Goal: Task Accomplishment & Management: Complete application form

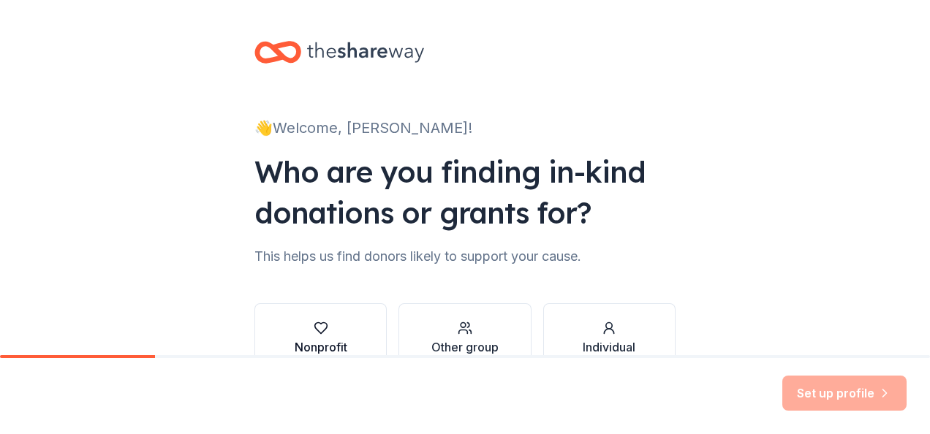
click at [319, 333] on icon "button" at bounding box center [321, 328] width 15 height 15
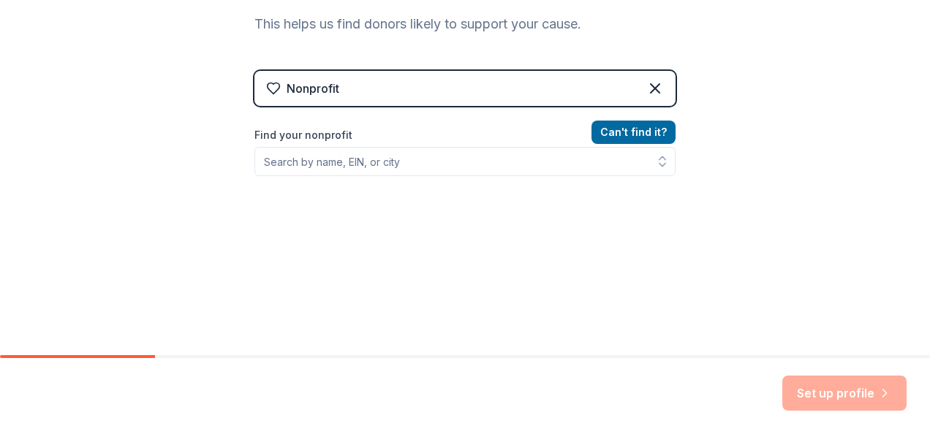
scroll to position [234, 0]
click at [651, 86] on icon at bounding box center [655, 87] width 9 height 9
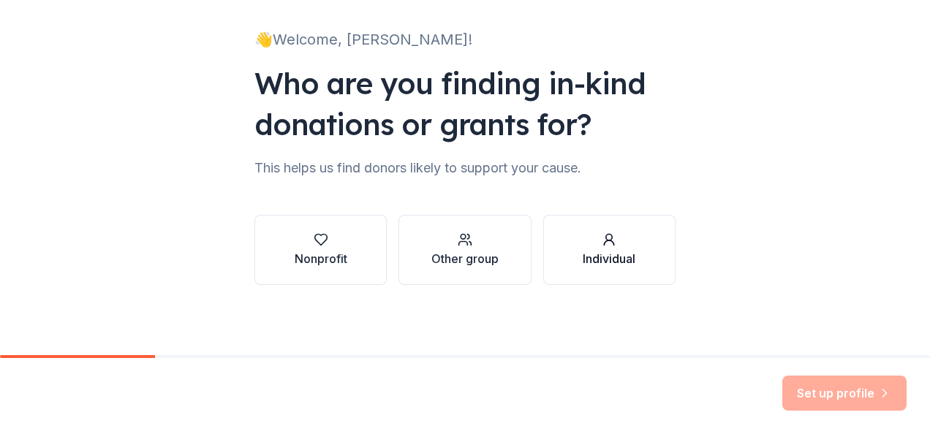
click at [606, 232] on icon "button" at bounding box center [609, 239] width 15 height 15
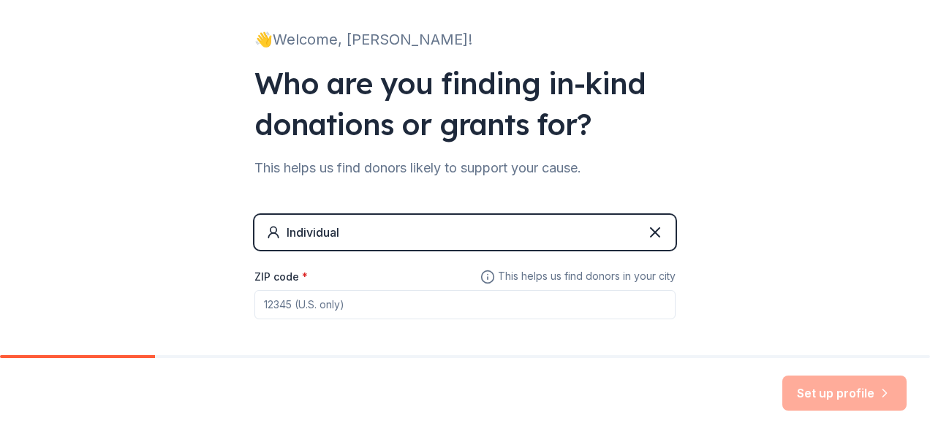
click at [345, 308] on input "ZIP code *" at bounding box center [464, 304] width 421 height 29
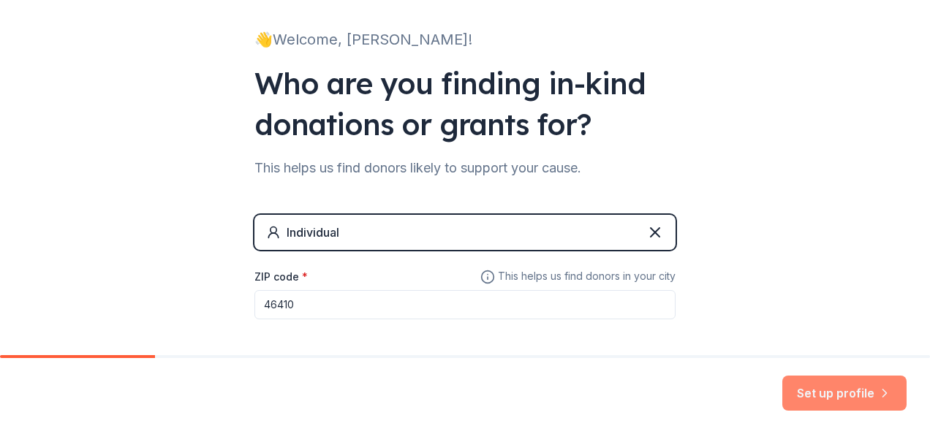
type input "46410"
click at [825, 391] on button "Set up profile" at bounding box center [844, 393] width 124 height 35
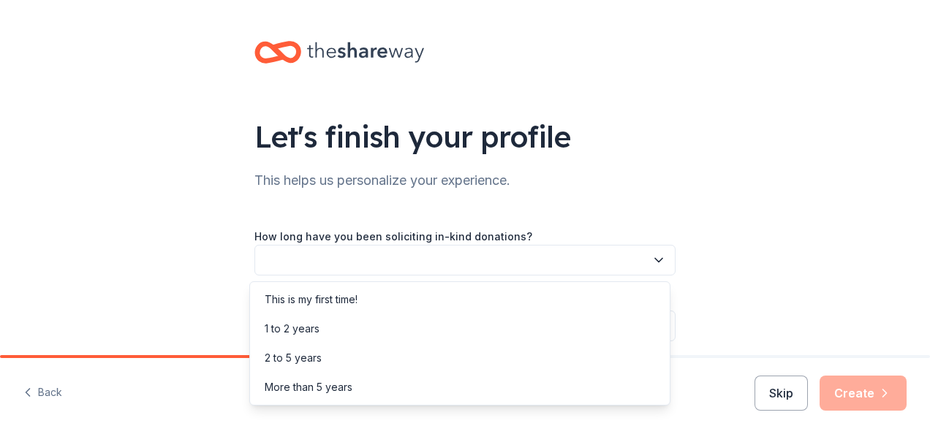
click at [657, 260] on icon "button" at bounding box center [658, 260] width 15 height 15
click at [359, 385] on div "More than 5 years" at bounding box center [460, 387] width 414 height 29
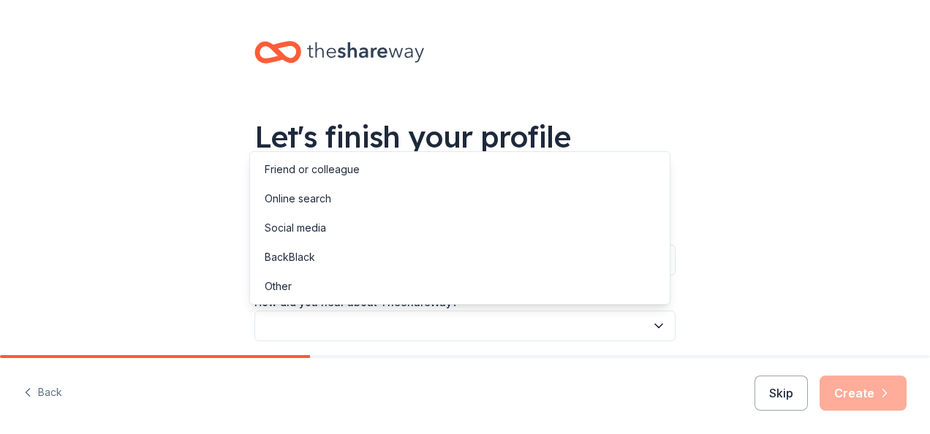
click at [363, 330] on button "button" at bounding box center [464, 326] width 421 height 31
click at [319, 166] on div "Friend or colleague" at bounding box center [312, 170] width 95 height 18
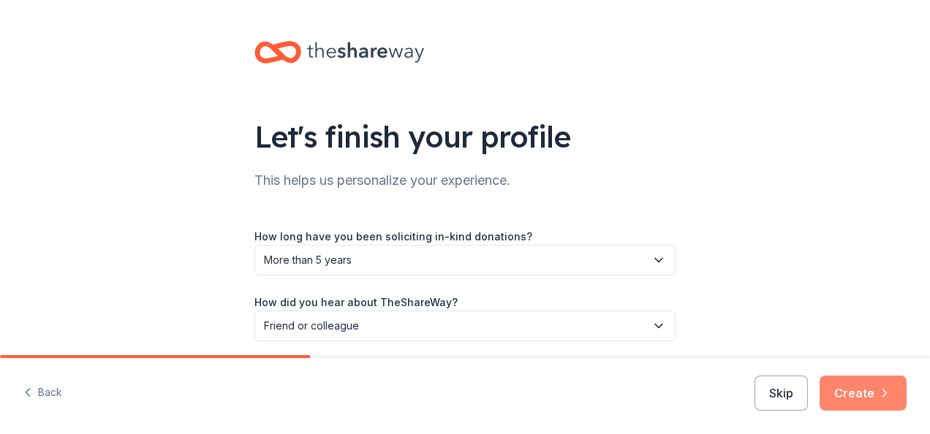
click at [869, 390] on button "Create" at bounding box center [863, 393] width 87 height 35
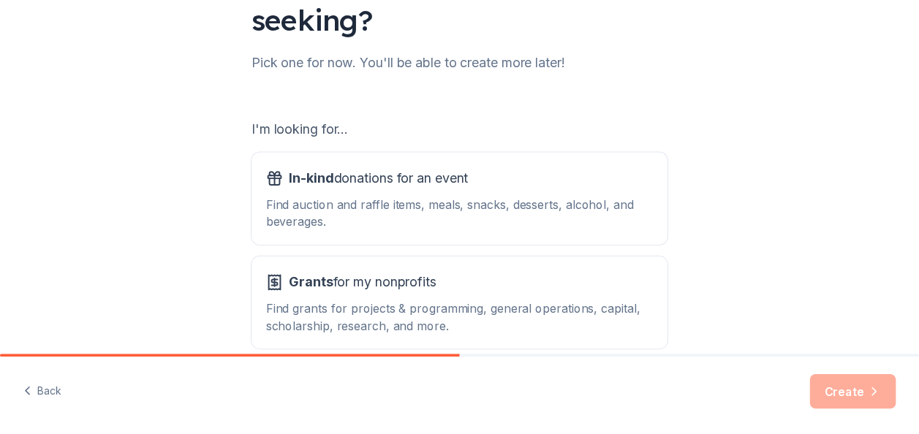
scroll to position [162, 0]
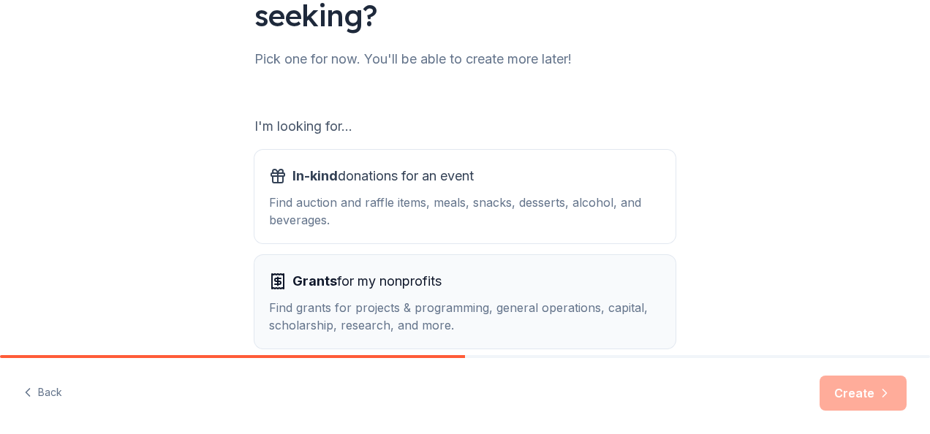
click at [398, 295] on div "Grants for my nonprofits Find grants for projects & programming, general operat…" at bounding box center [465, 302] width 392 height 64
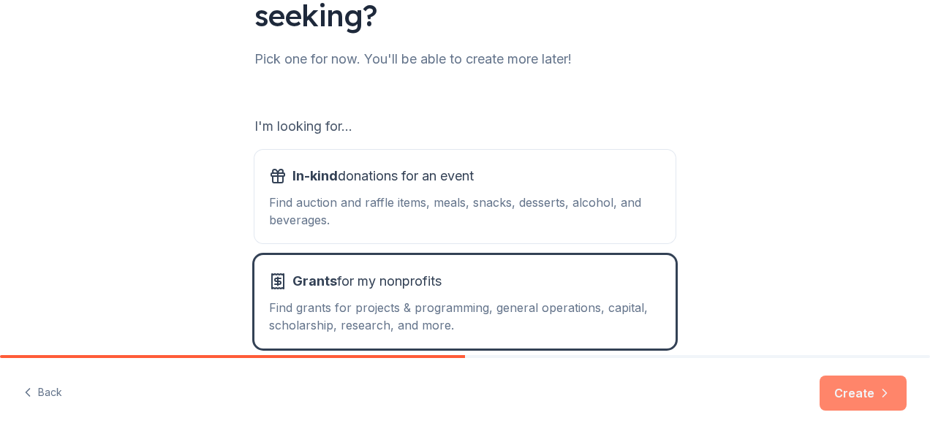
click at [858, 391] on button "Create" at bounding box center [863, 393] width 87 height 35
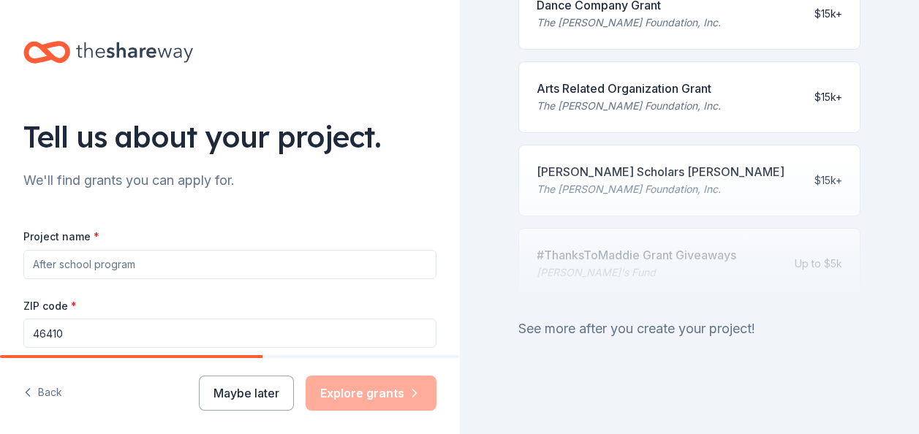
scroll to position [803, 0]
click at [749, 319] on div "See more after you create your project!" at bounding box center [689, 328] width 343 height 23
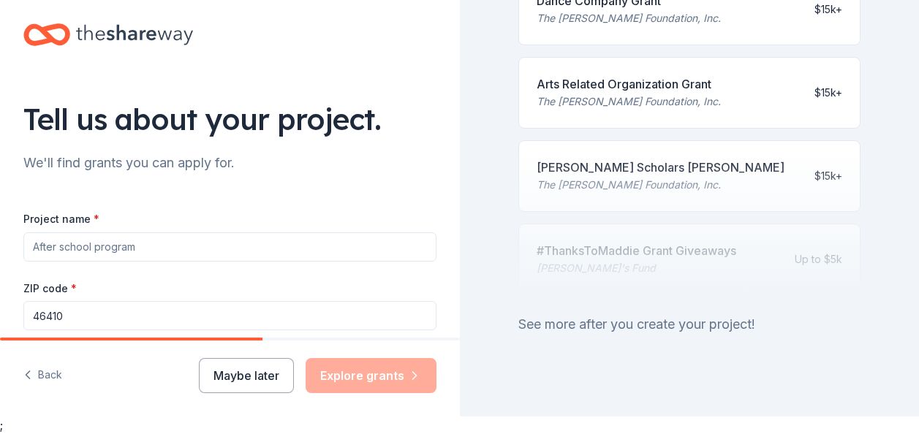
scroll to position [766, 0]
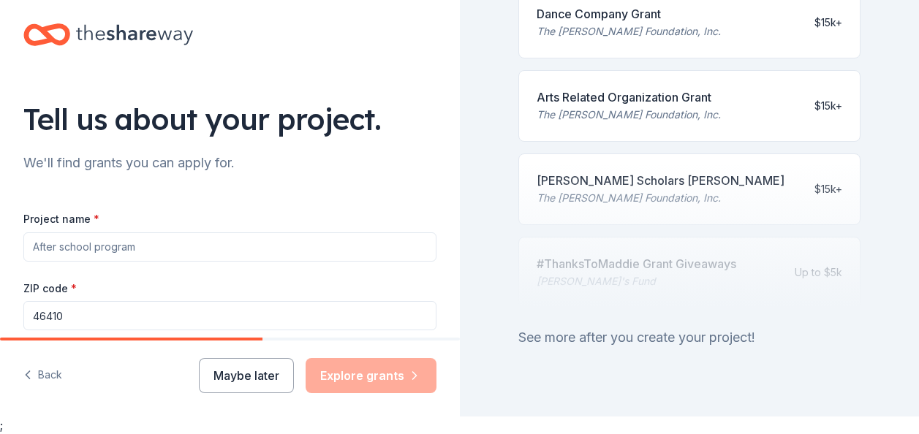
click at [147, 249] on input "Project name *" at bounding box center [229, 246] width 413 height 29
type input "Sincere Enrichment Seniors Program"
click at [334, 384] on div "Maybe later Explore grants" at bounding box center [318, 375] width 238 height 35
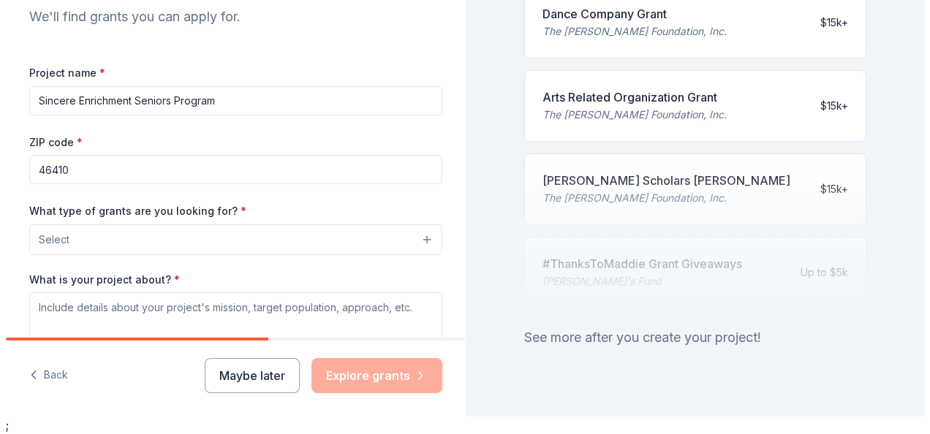
scroll to position [175, 0]
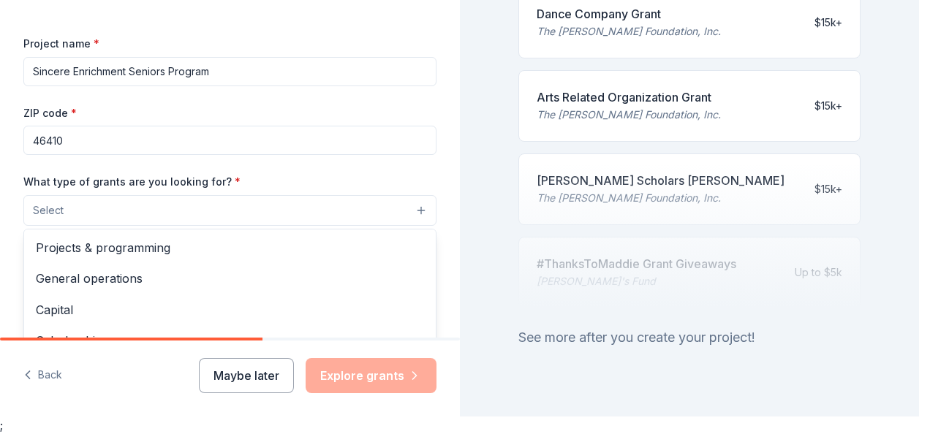
click at [391, 210] on button "Select" at bounding box center [229, 210] width 413 height 31
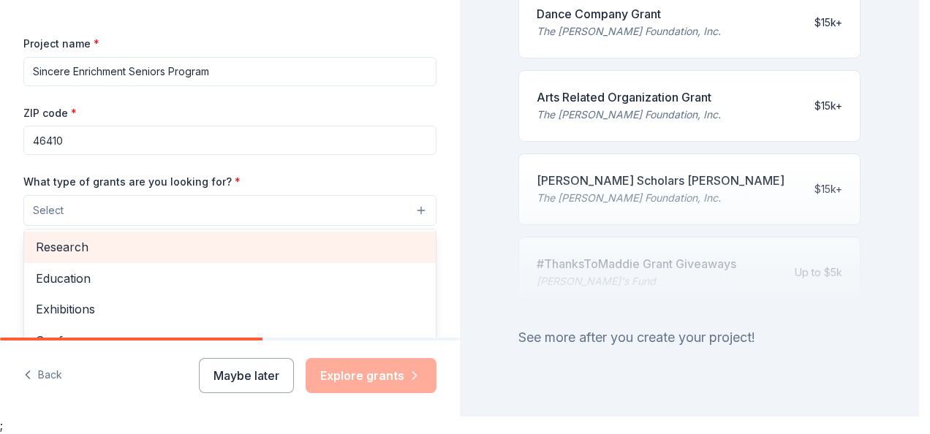
click at [64, 252] on span "Research" at bounding box center [230, 247] width 388 height 19
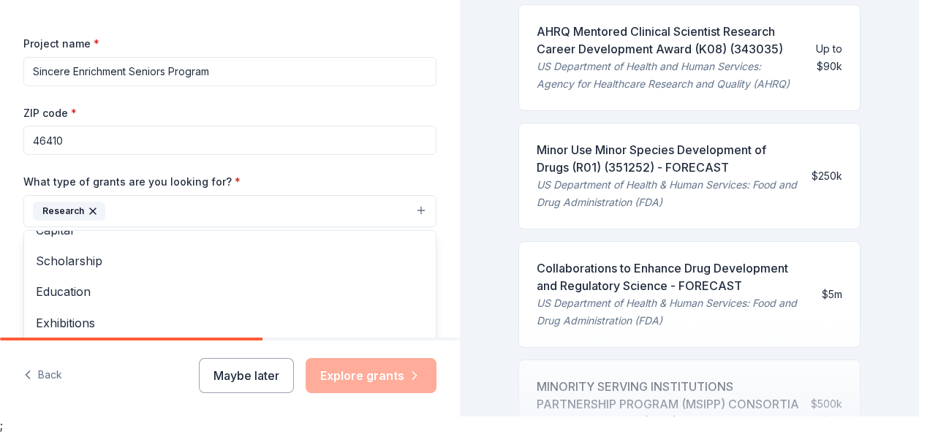
scroll to position [80, 0]
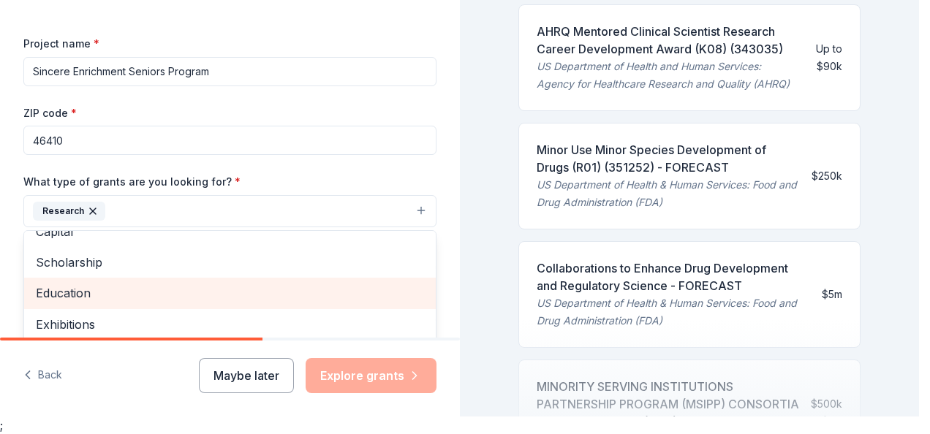
click at [58, 295] on span "Education" at bounding box center [230, 293] width 388 height 19
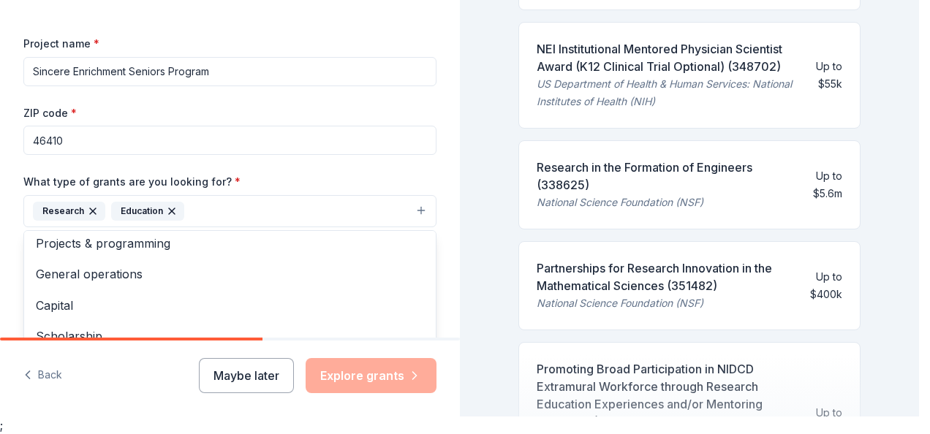
scroll to position [0, 0]
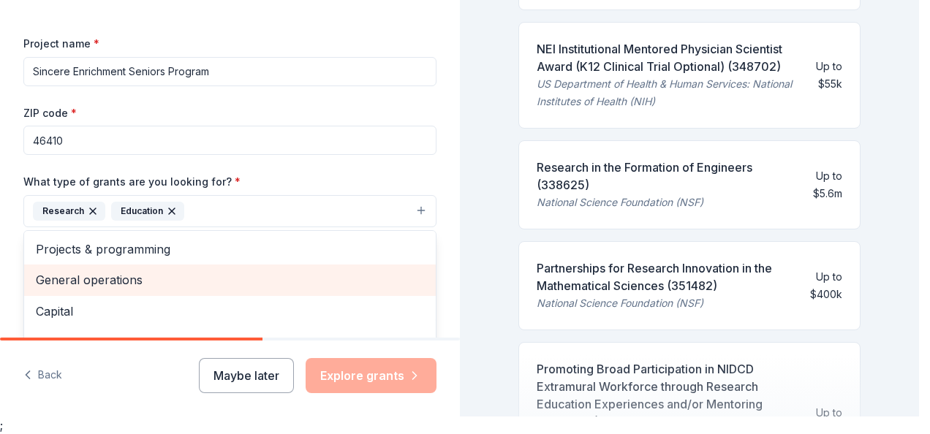
click at [124, 275] on span "General operations" at bounding box center [230, 280] width 388 height 19
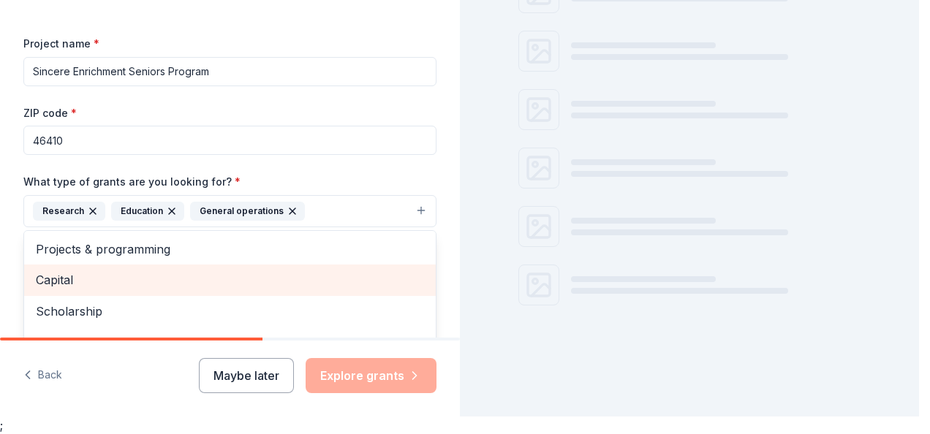
scroll to position [214, 0]
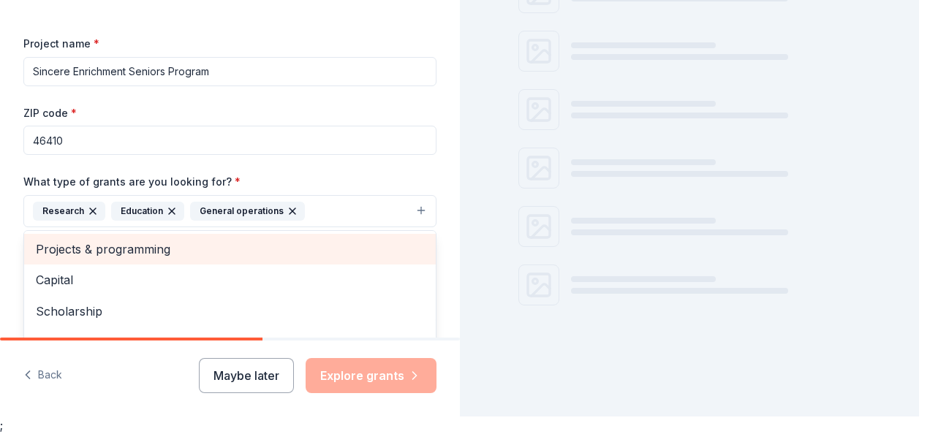
click at [132, 251] on span "Projects & programming" at bounding box center [230, 249] width 388 height 19
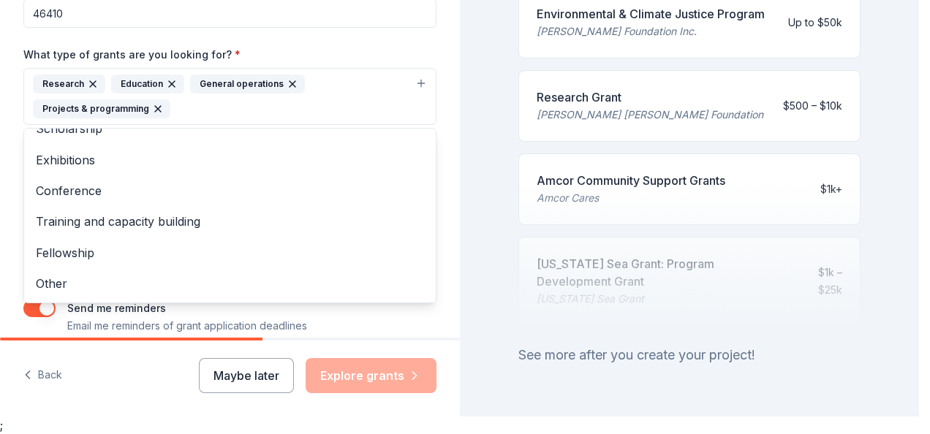
scroll to position [308, 0]
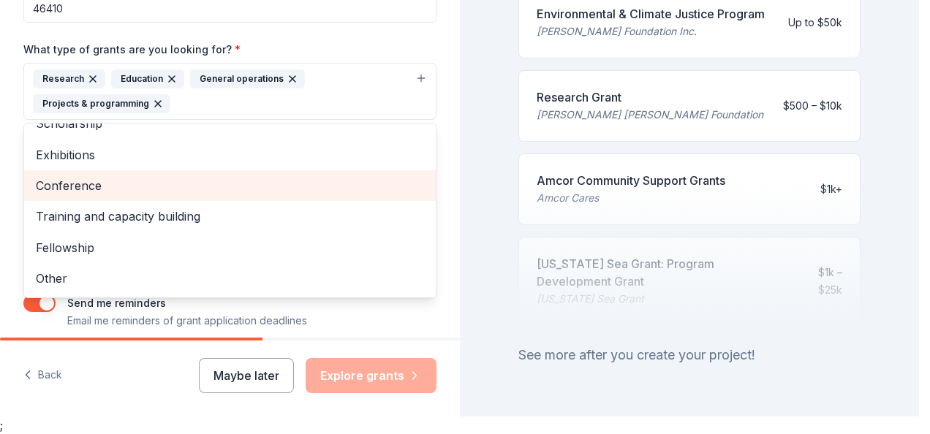
click at [91, 184] on span "Conference" at bounding box center [230, 185] width 388 height 19
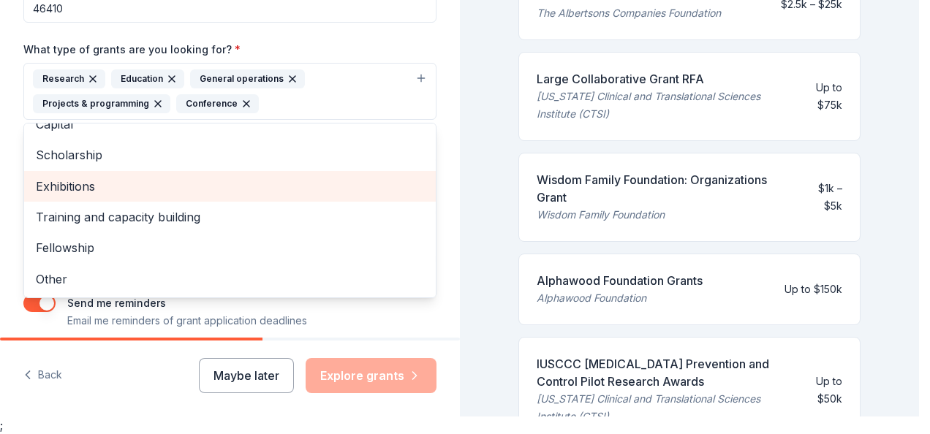
scroll to position [766, 0]
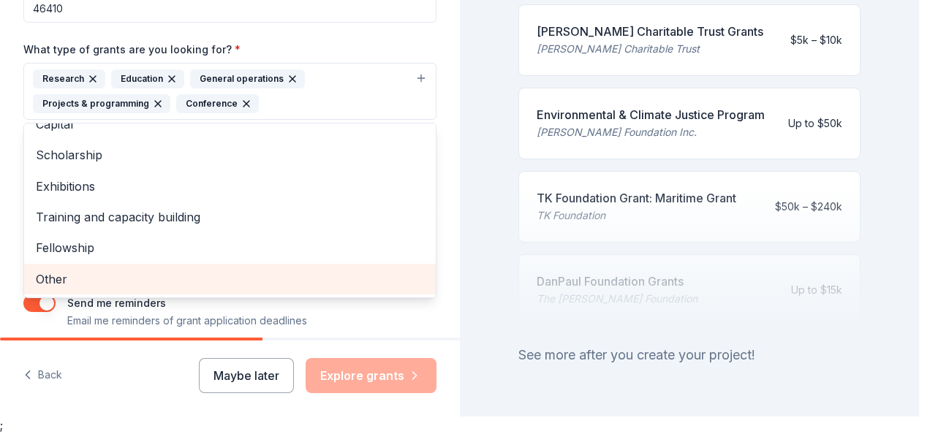
click at [116, 290] on div "Other" at bounding box center [230, 279] width 412 height 31
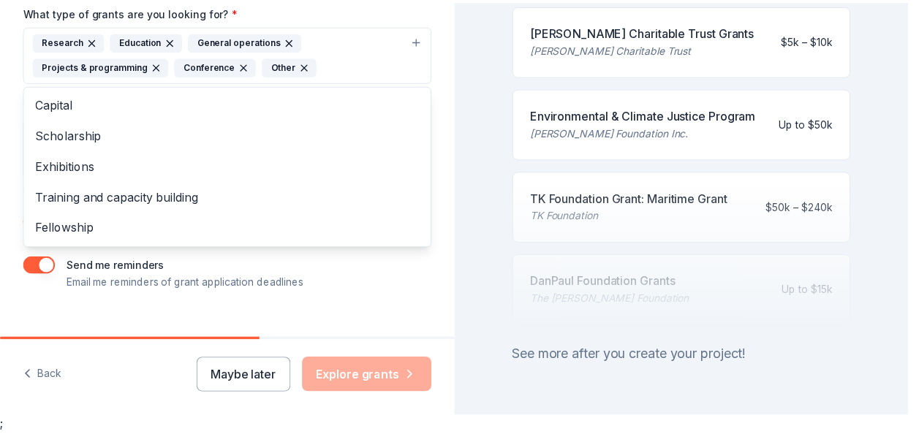
scroll to position [370, 0]
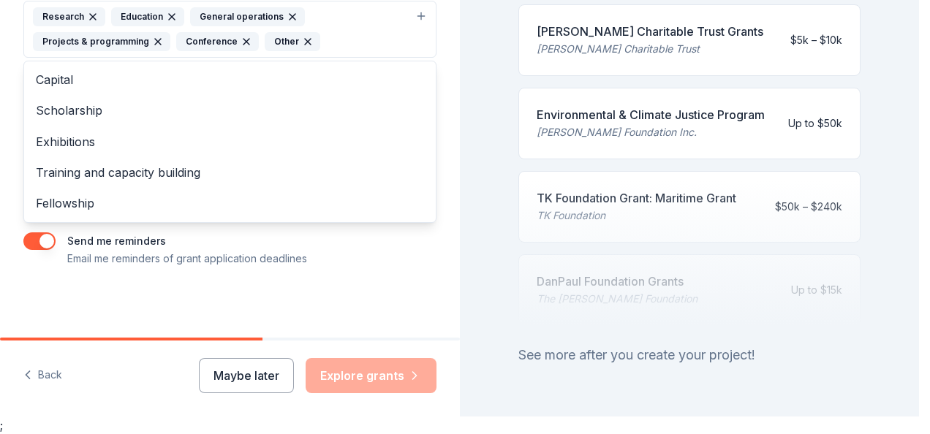
click at [47, 243] on div "Project name * Sincere Enrichment Seniors Program ZIP code * 46410 What type of…" at bounding box center [229, 54] width 413 height 428
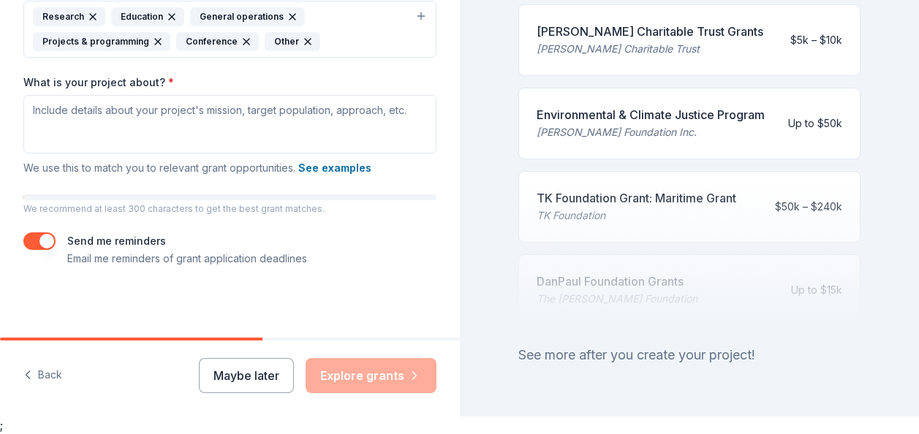
drag, startPoint x: 47, startPoint y: 243, endPoint x: 363, endPoint y: 259, distance: 316.2
click at [363, 259] on div "Send me reminders Email me reminders of grant application deadlines" at bounding box center [229, 249] width 413 height 35
click at [144, 242] on label "Send me reminders" at bounding box center [116, 241] width 99 height 12
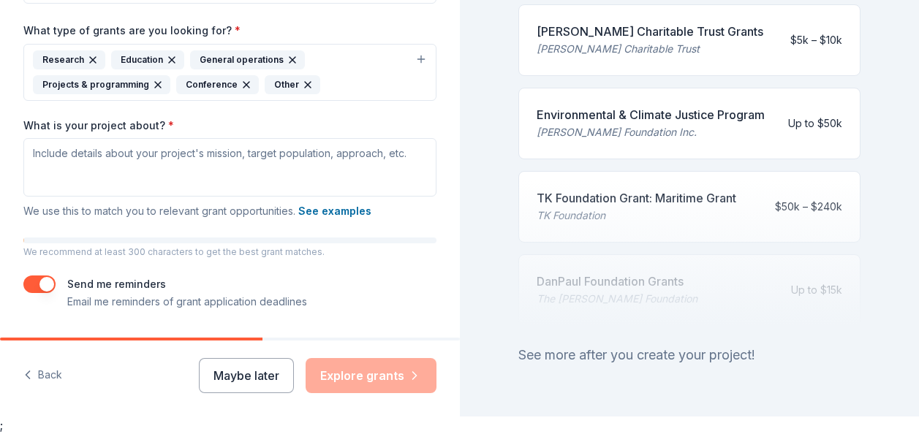
scroll to position [322, 0]
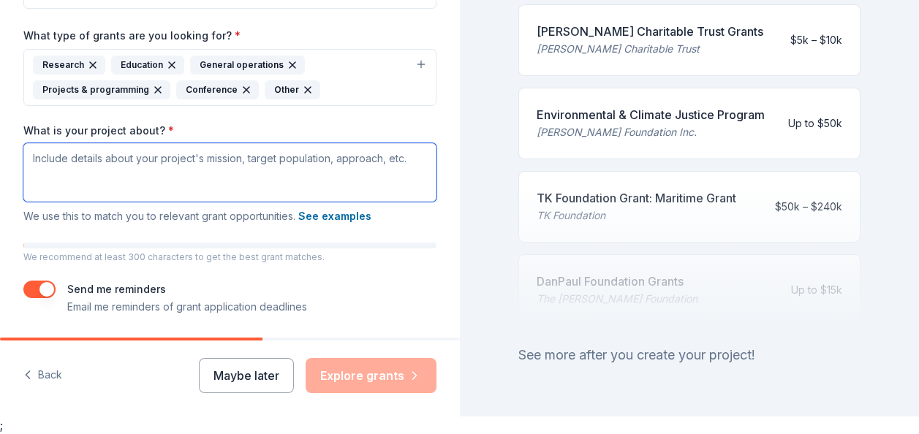
click at [69, 157] on textarea "What is your project about? *" at bounding box center [229, 172] width 413 height 58
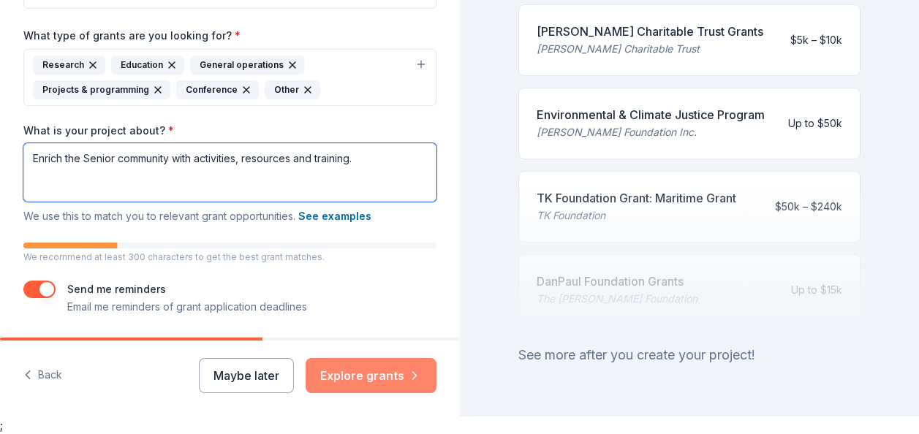
type textarea "Enrich the Senior community with activities, resources and training."
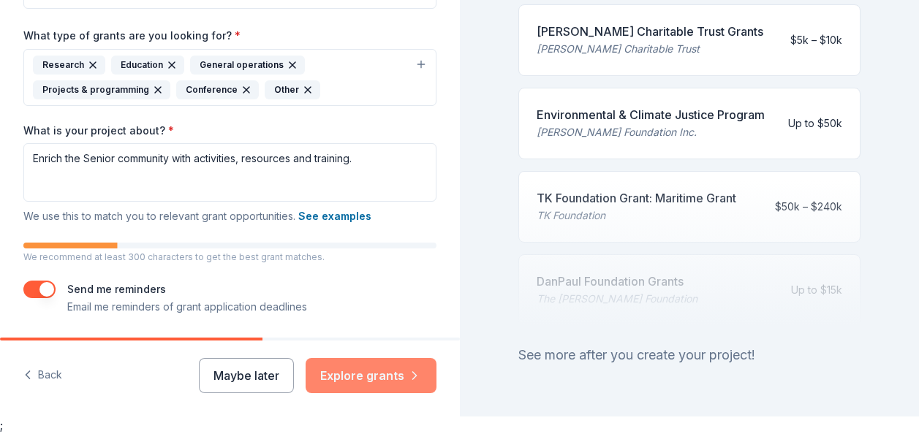
click at [358, 374] on button "Explore grants" at bounding box center [371, 375] width 131 height 35
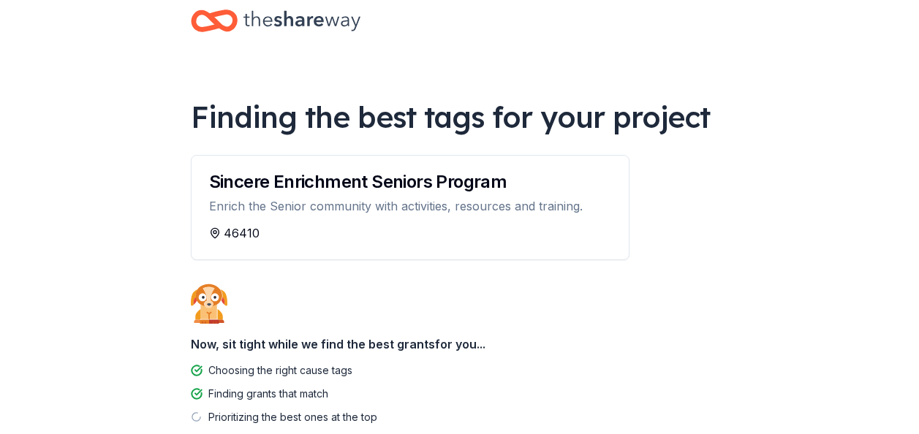
scroll to position [114, 0]
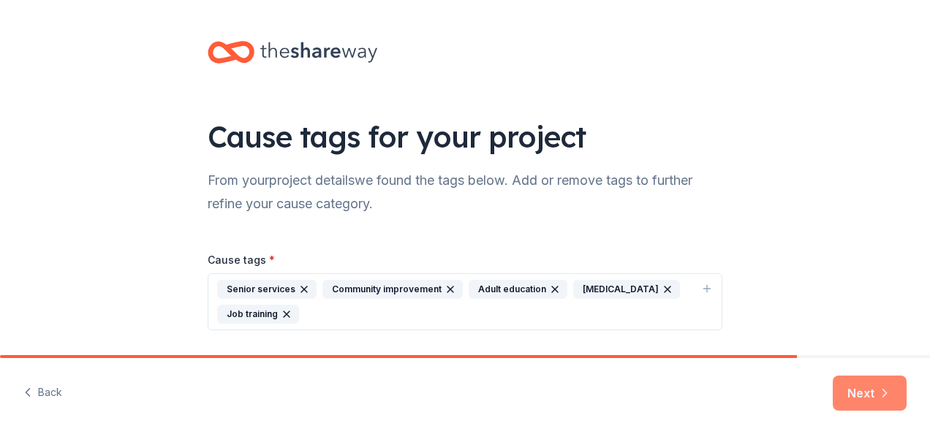
click at [869, 397] on button "Next" at bounding box center [870, 393] width 74 height 35
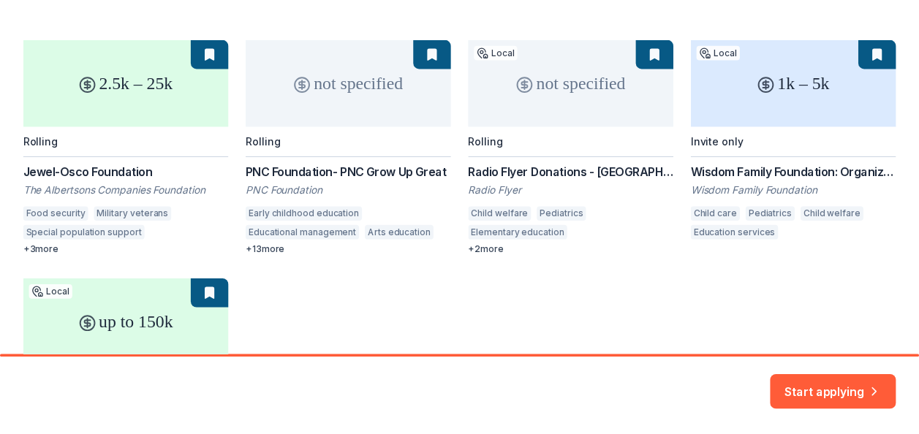
scroll to position [211, 0]
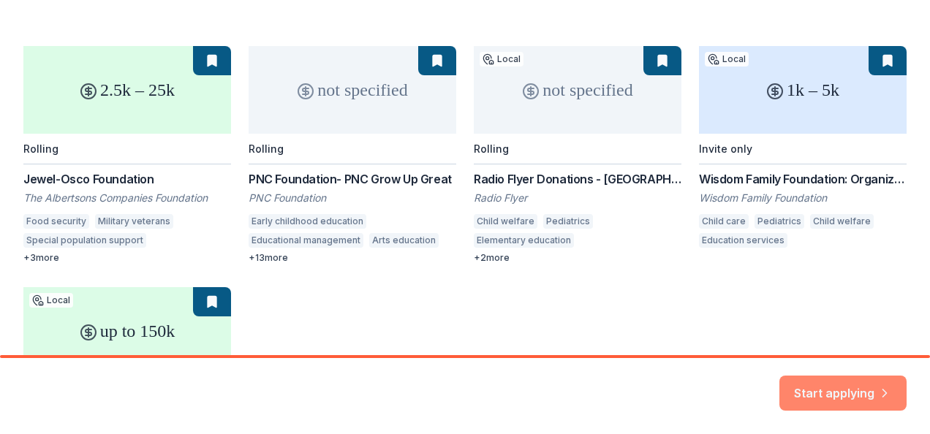
click at [844, 374] on button "Start applying" at bounding box center [842, 385] width 127 height 35
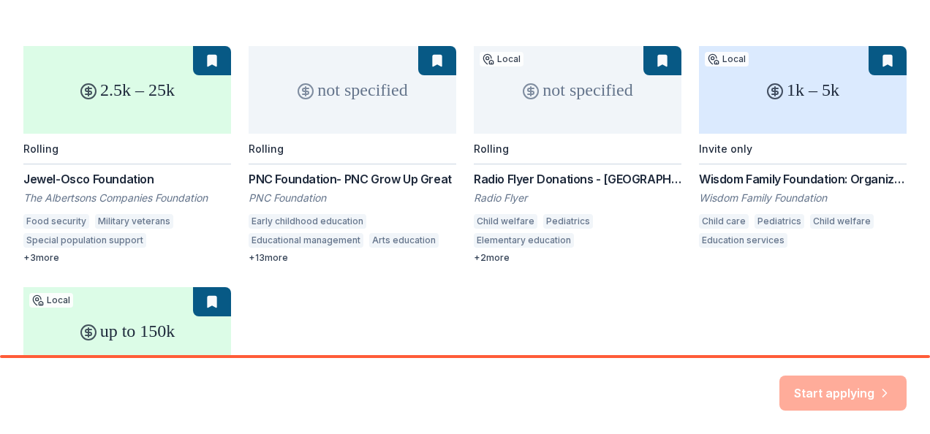
click at [838, 387] on div "Start applying" at bounding box center [842, 393] width 127 height 35
click at [124, 79] on div "2.5k – 25k Rolling Jewel-Osco Foundation The Albertsons Companies Foundation Fo…" at bounding box center [464, 275] width 883 height 459
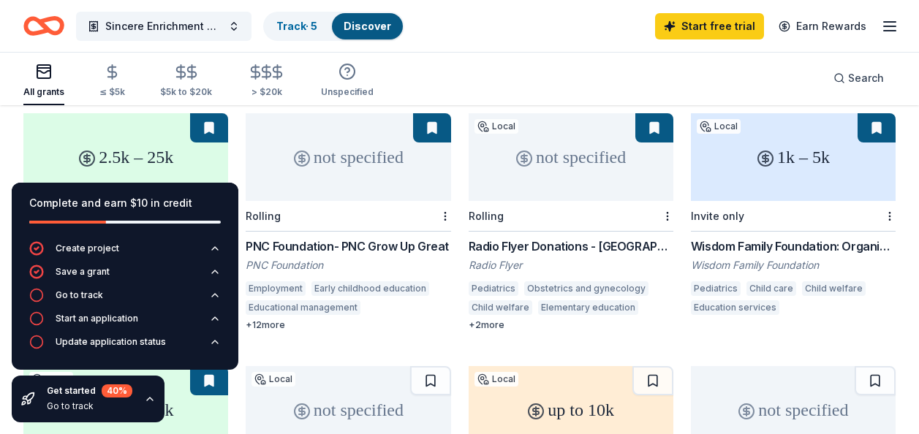
scroll to position [154, 0]
